Goal: Book appointment/travel/reservation

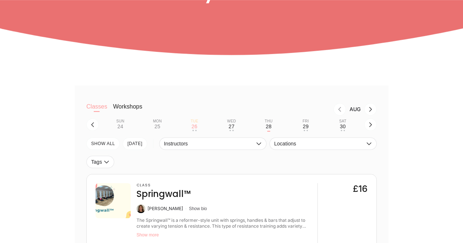
scroll to position [129, 0]
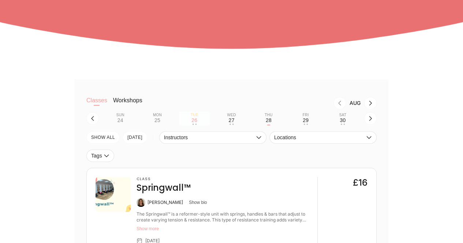
click at [197, 125] on button "Tue 26 • •" at bounding box center [194, 119] width 31 height 14
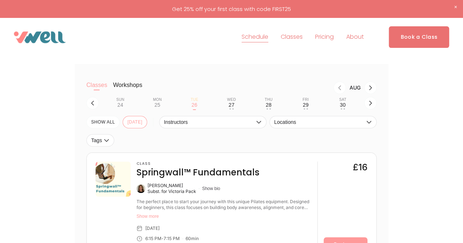
scroll to position [146, 0]
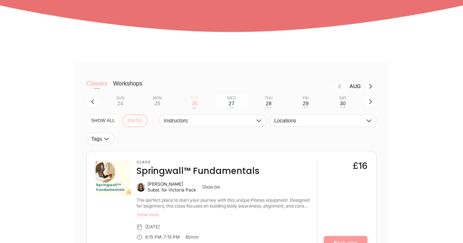
click at [233, 101] on div "Wed" at bounding box center [231, 98] width 9 height 4
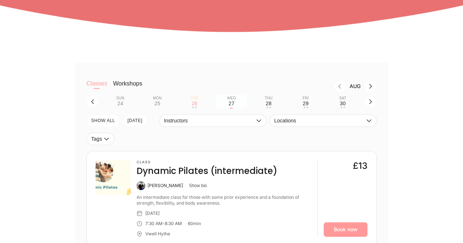
click at [231, 108] on button "Wed 27" at bounding box center [231, 102] width 31 height 14
click at [231, 104] on div "27" at bounding box center [231, 104] width 6 height 6
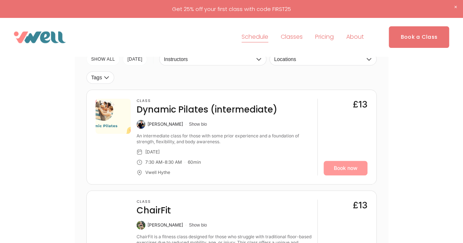
scroll to position [113, 0]
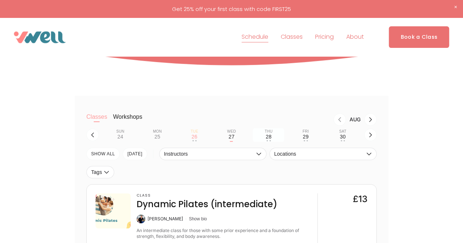
click at [264, 136] on button "Thu 28 • •" at bounding box center [268, 135] width 31 height 14
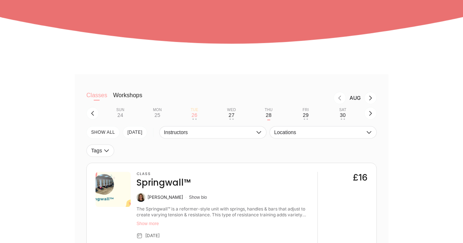
scroll to position [146, 0]
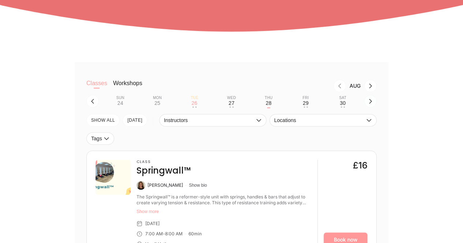
click at [368, 101] on icon "button" at bounding box center [370, 101] width 6 height 6
click at [117, 100] on div "Sun" at bounding box center [120, 98] width 8 height 4
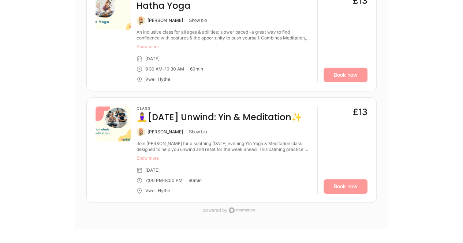
scroll to position [314, 0]
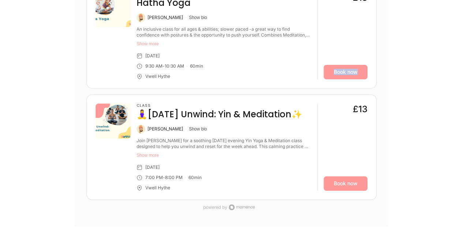
drag, startPoint x: 462, startPoint y: 74, endPoint x: 466, endPoint y: 63, distance: 11.9
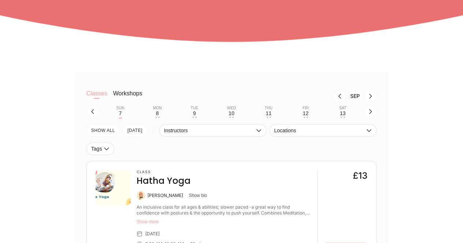
scroll to position [138, 0]
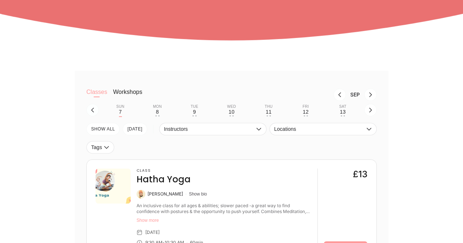
click at [90, 110] on icon "button" at bounding box center [93, 110] width 6 height 6
click at [339, 114] on button "Sat 6 • •" at bounding box center [342, 110] width 31 height 14
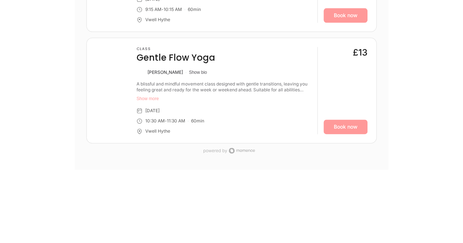
scroll to position [473, 0]
